Goal: Task Accomplishment & Management: Manage account settings

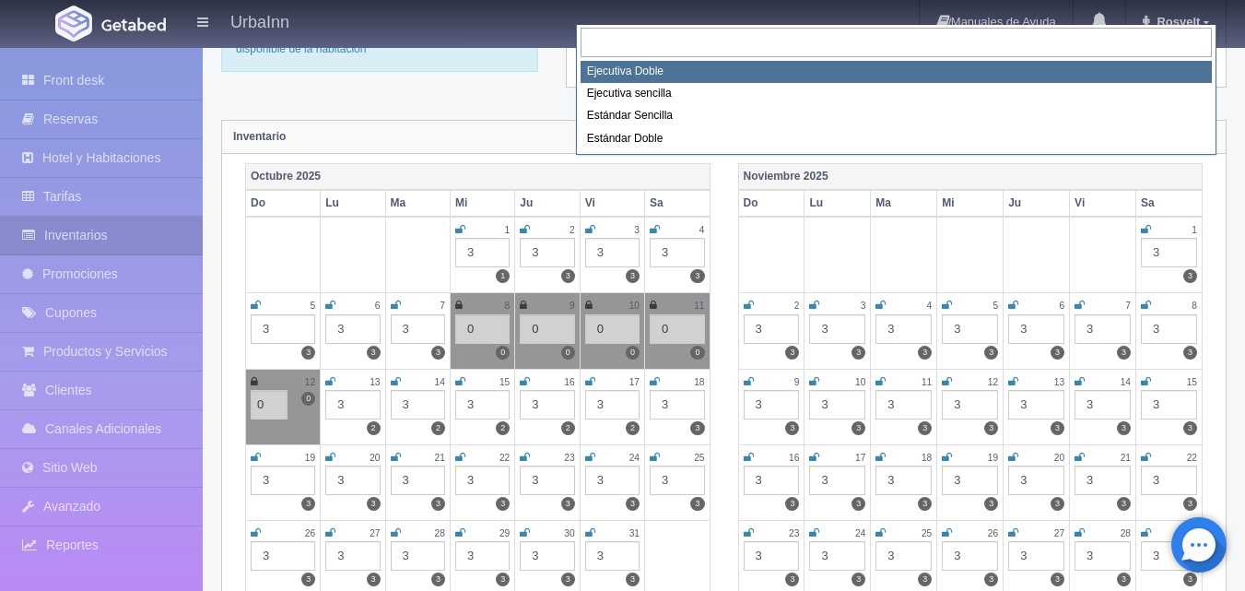
scroll to position [154, 0]
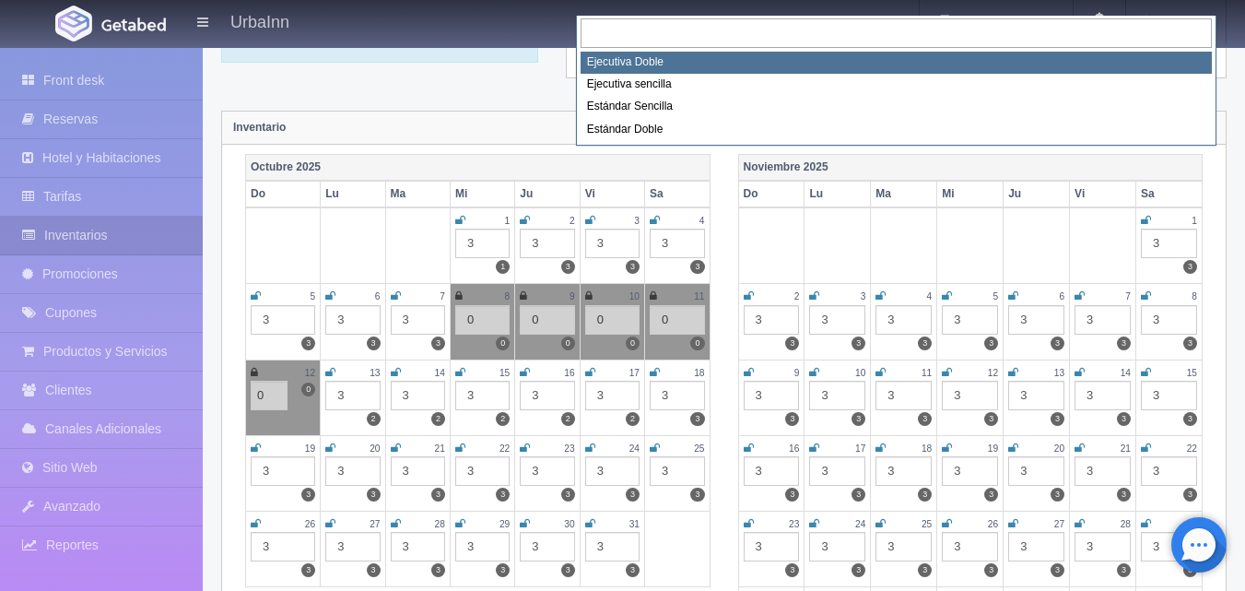
select select "1732"
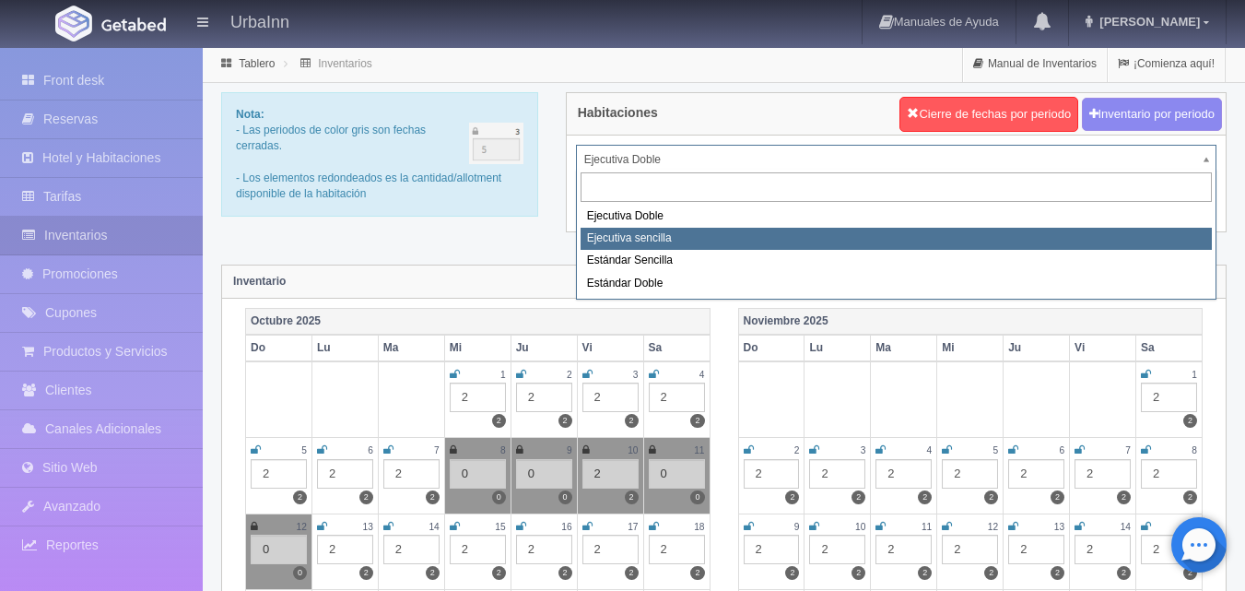
select select "1738"
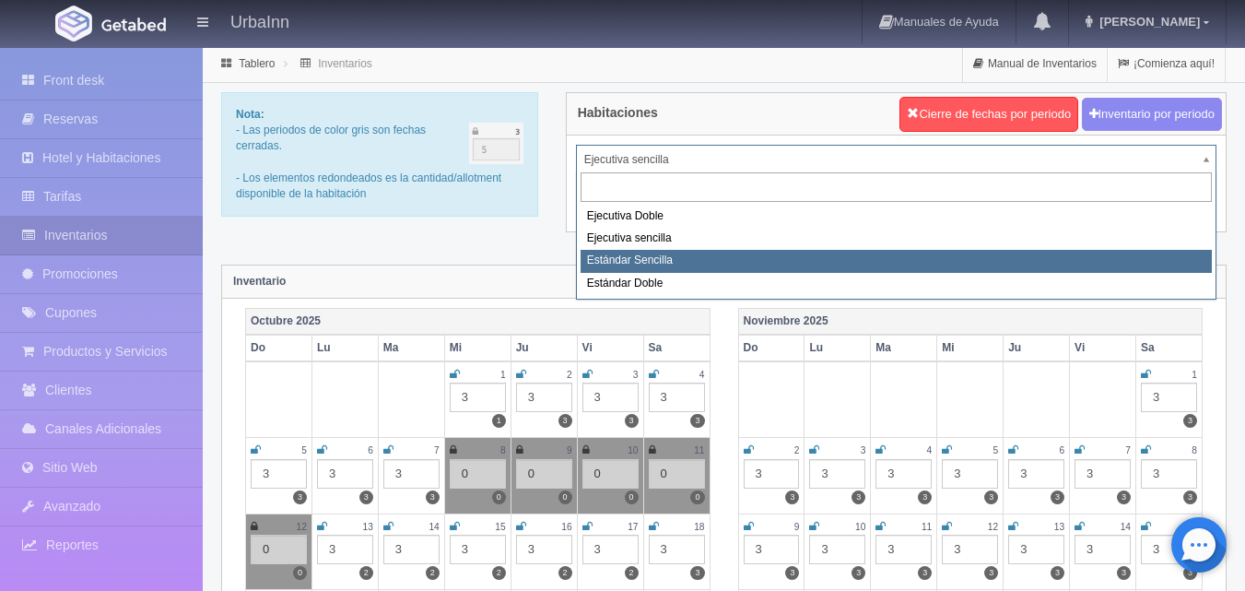
select select "1739"
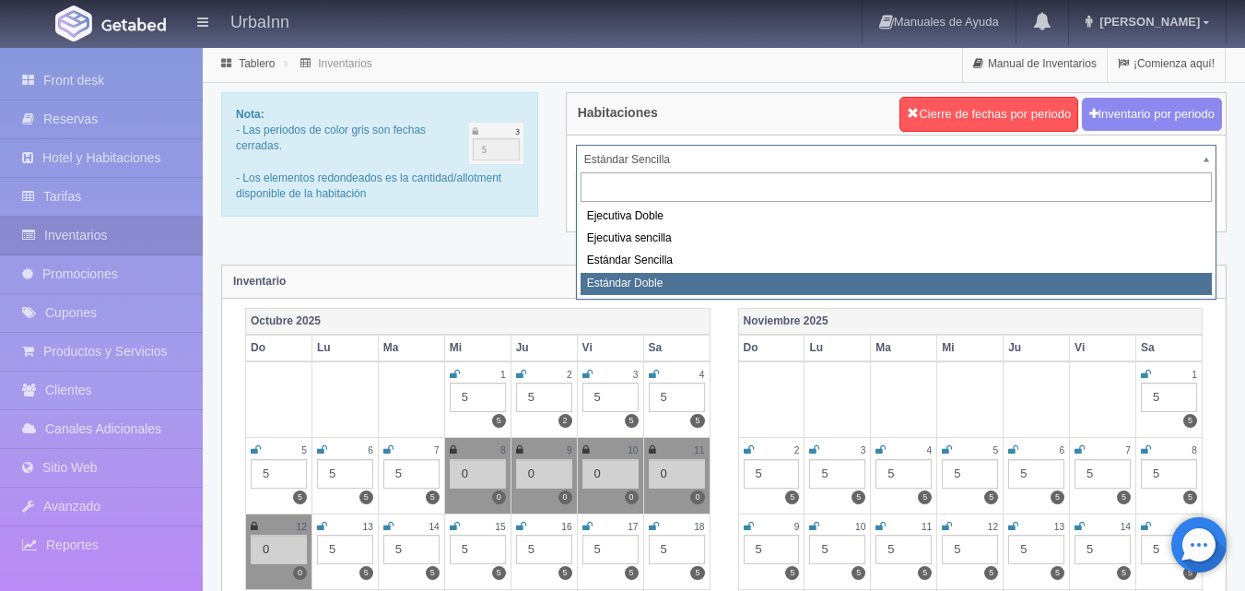
select select "1740"
